Goal: Task Accomplishment & Management: Complete application form

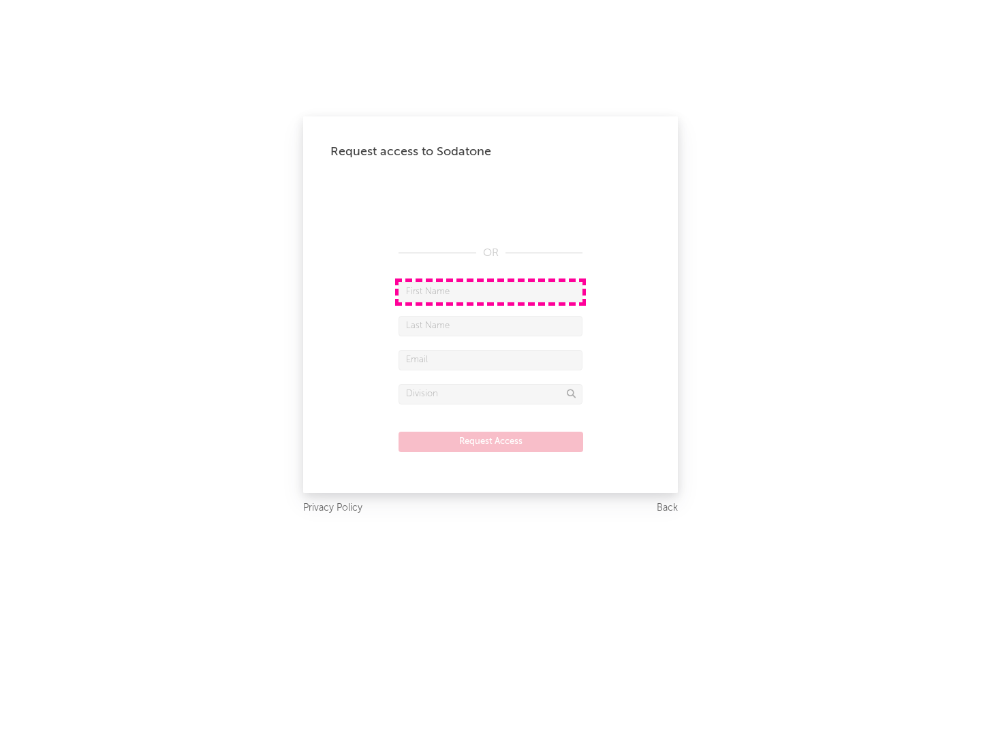
click at [491, 292] on input "text" at bounding box center [491, 292] width 184 height 20
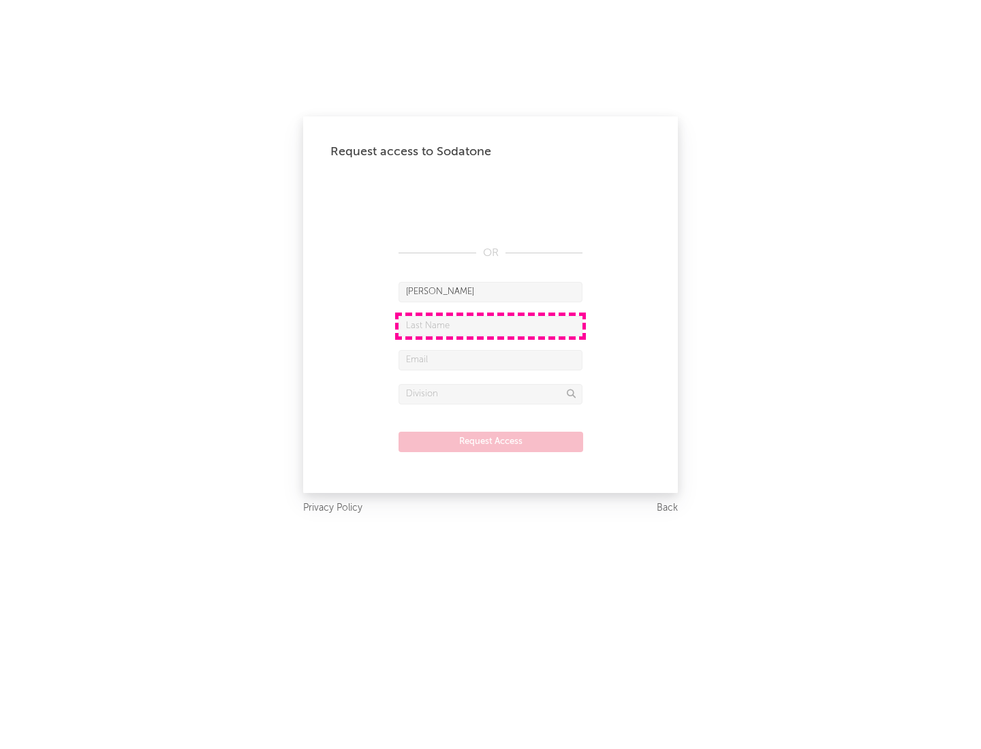
type input "[PERSON_NAME]"
click at [491, 326] on input "text" at bounding box center [491, 326] width 184 height 20
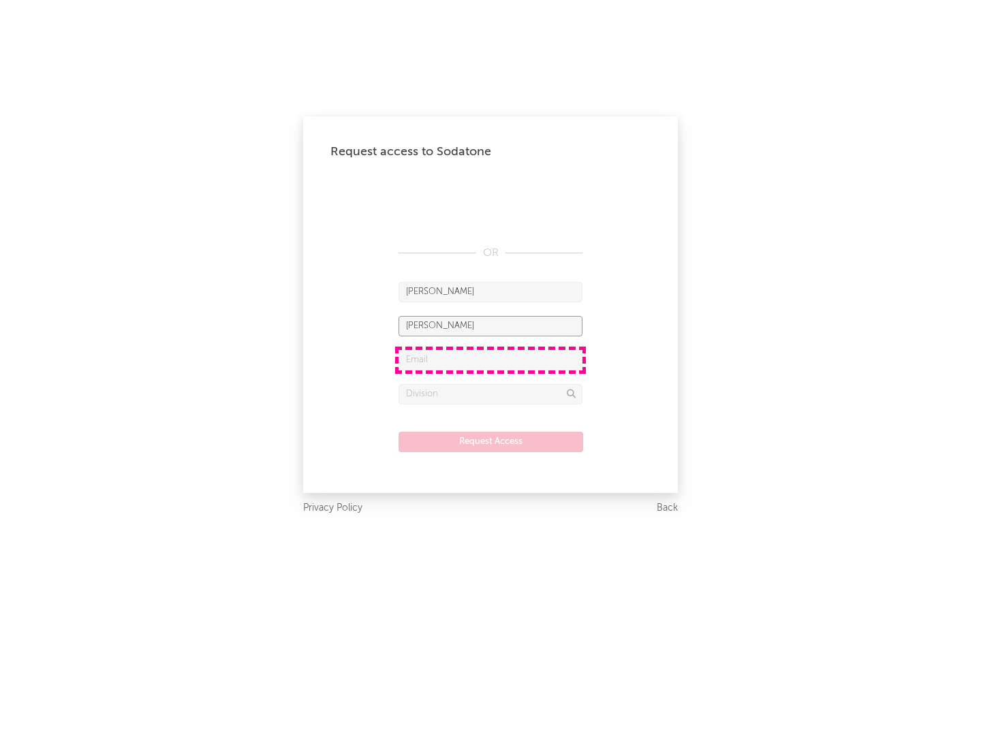
type input "[PERSON_NAME]"
click at [491, 360] on input "text" at bounding box center [491, 360] width 184 height 20
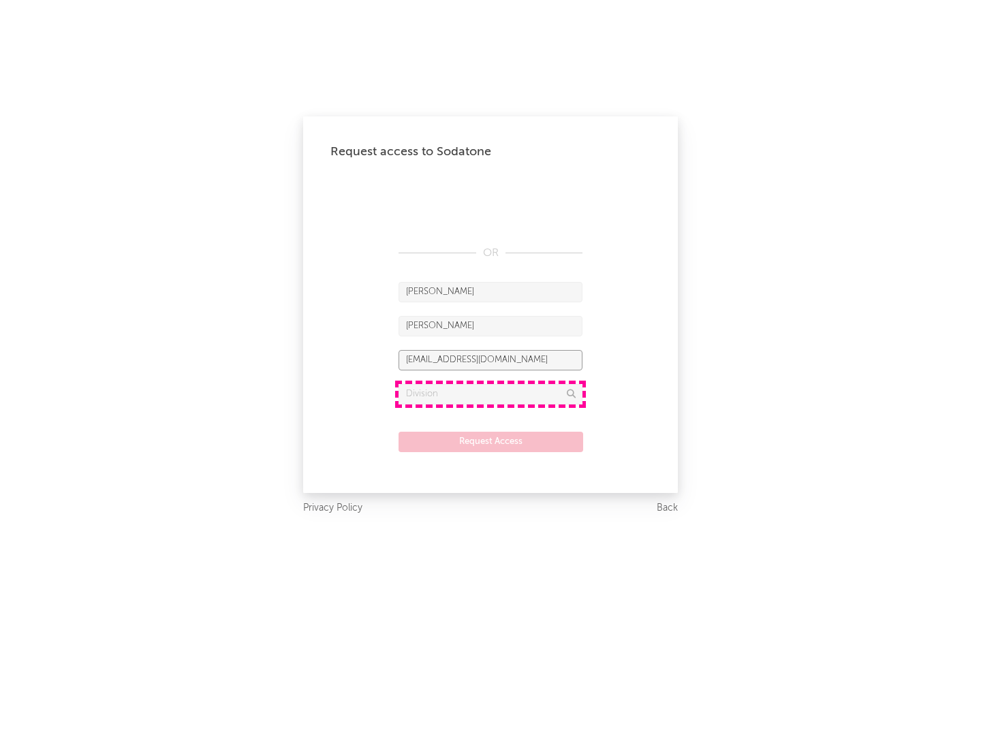
type input "[EMAIL_ADDRESS][DOMAIN_NAME]"
click at [491, 394] on input "text" at bounding box center [491, 394] width 184 height 20
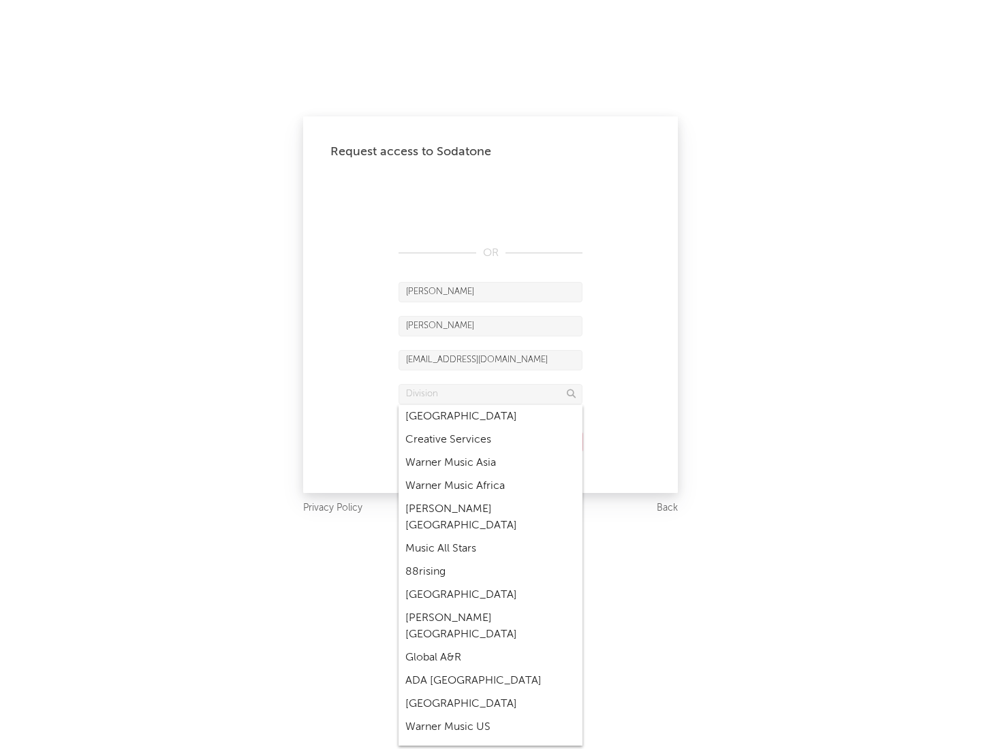
click at [486, 538] on div "Music All Stars" at bounding box center [491, 549] width 184 height 23
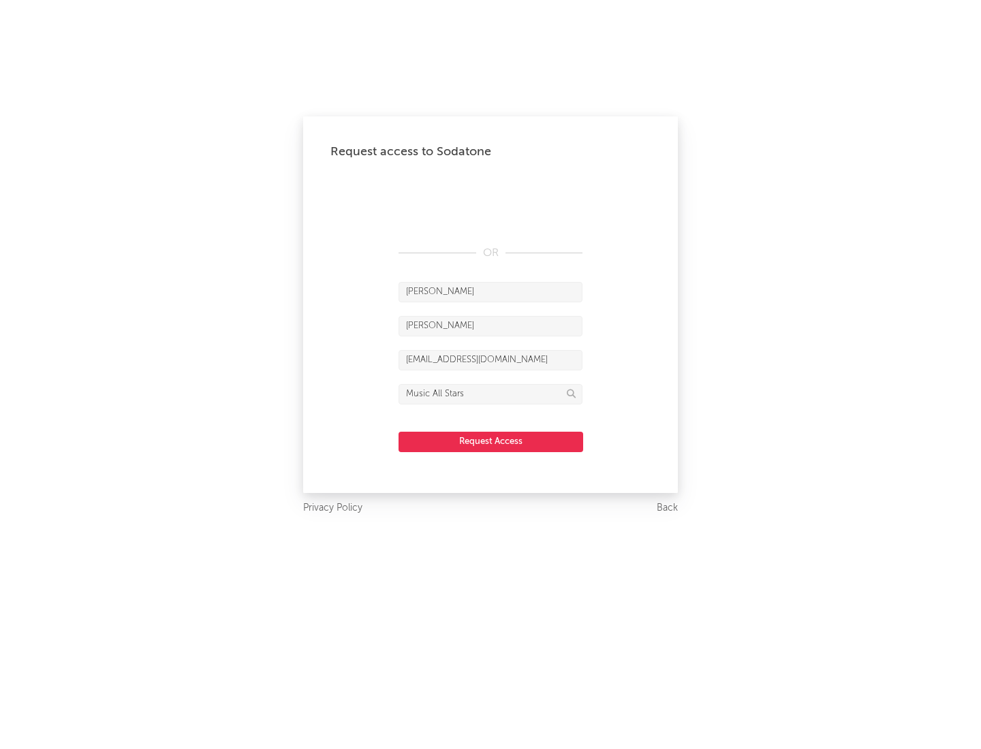
type input "Music All Stars"
click at [491, 442] on button "Request Access" at bounding box center [491, 442] width 185 height 20
